Goal: Transaction & Acquisition: Book appointment/travel/reservation

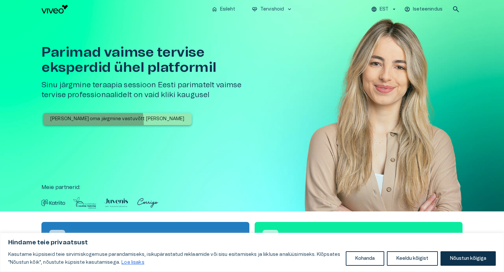
click at [72, 124] on button "[PERSON_NAME] oma järgmine vastuvõtt [PERSON_NAME]" at bounding box center [117, 119] width 149 height 12
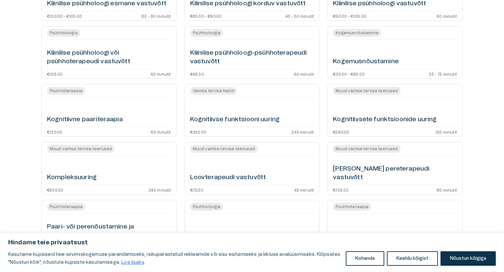
scroll to position [475, 0]
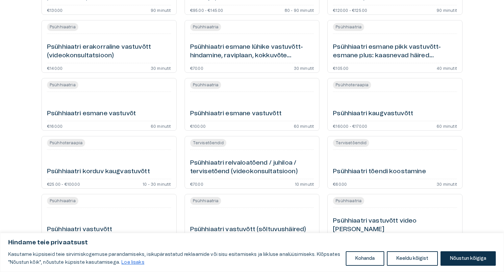
click at [378, 52] on h6 "Psühhiaatri esmane pikk vastuvõtt- esmane plus: kaasnevad häired (videokonsulta…" at bounding box center [395, 51] width 124 height 17
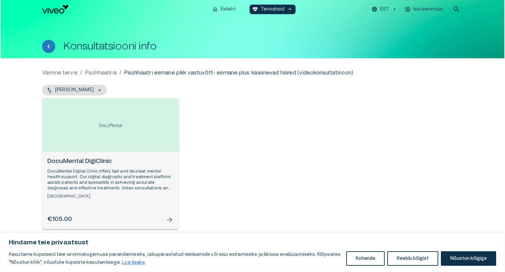
scroll to position [520, 0]
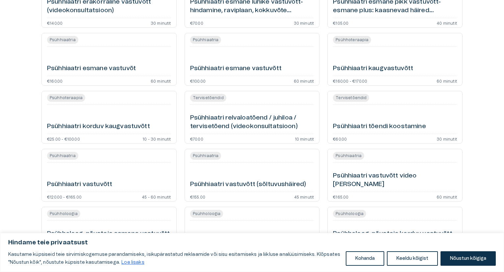
click at [66, 187] on h6 "Psühhiaatri vastuvõtt" at bounding box center [79, 184] width 65 height 9
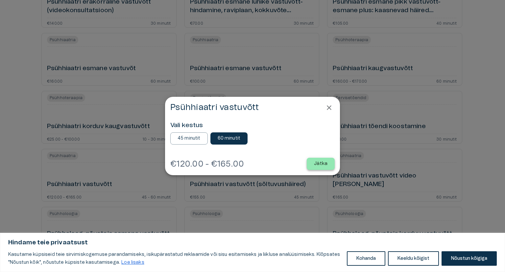
click at [315, 162] on button "Jätka" at bounding box center [321, 164] width 28 height 12
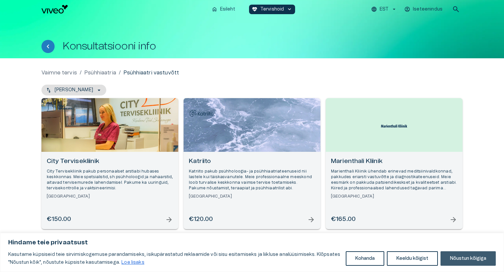
click at [457, 253] on button "Nõustun kõigiga" at bounding box center [468, 258] width 55 height 14
